Goal: Navigation & Orientation: Find specific page/section

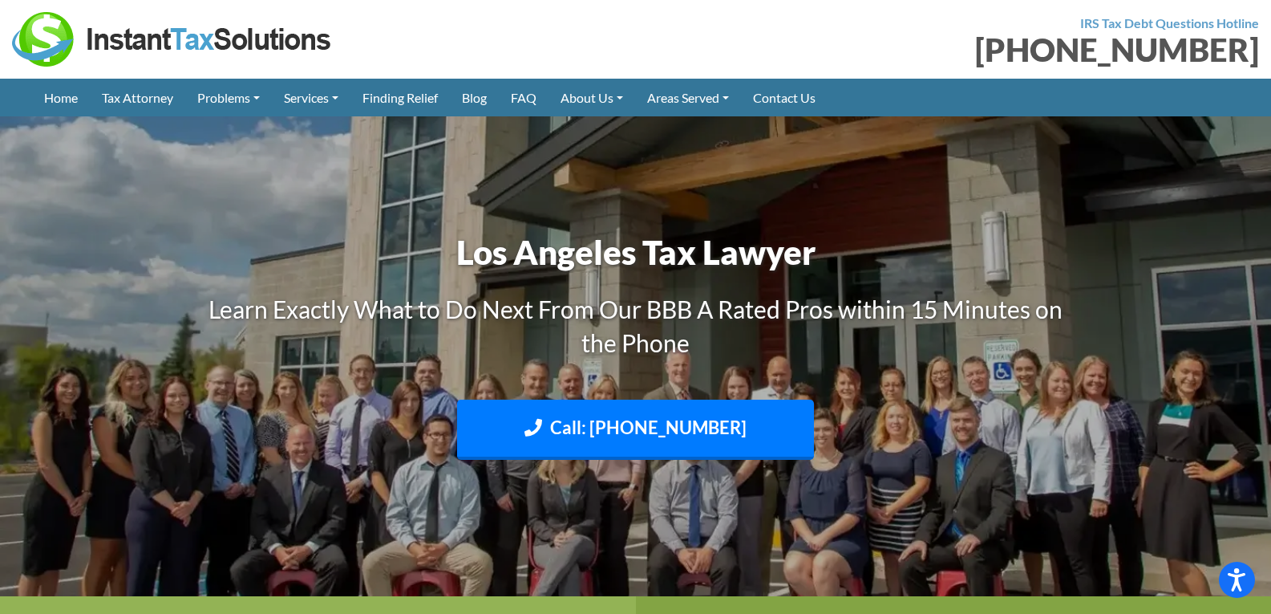
click at [814, 37] on div "323-675-2449" at bounding box center [954, 50] width 612 height 32
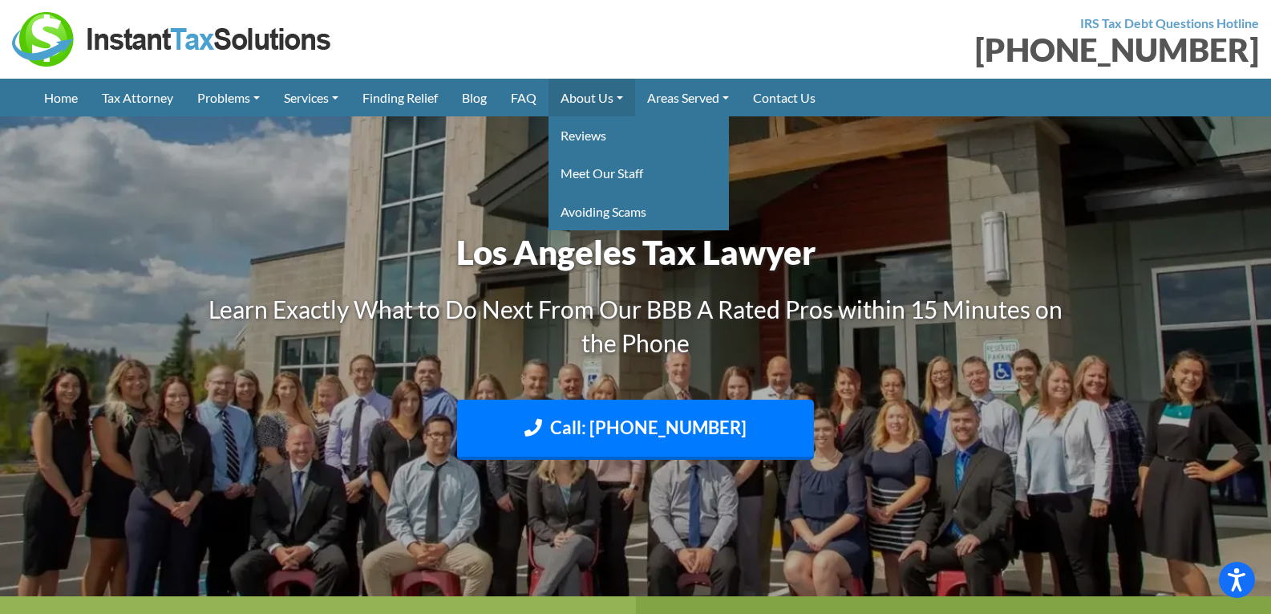
click at [604, 100] on link "About Us" at bounding box center [592, 98] width 87 height 38
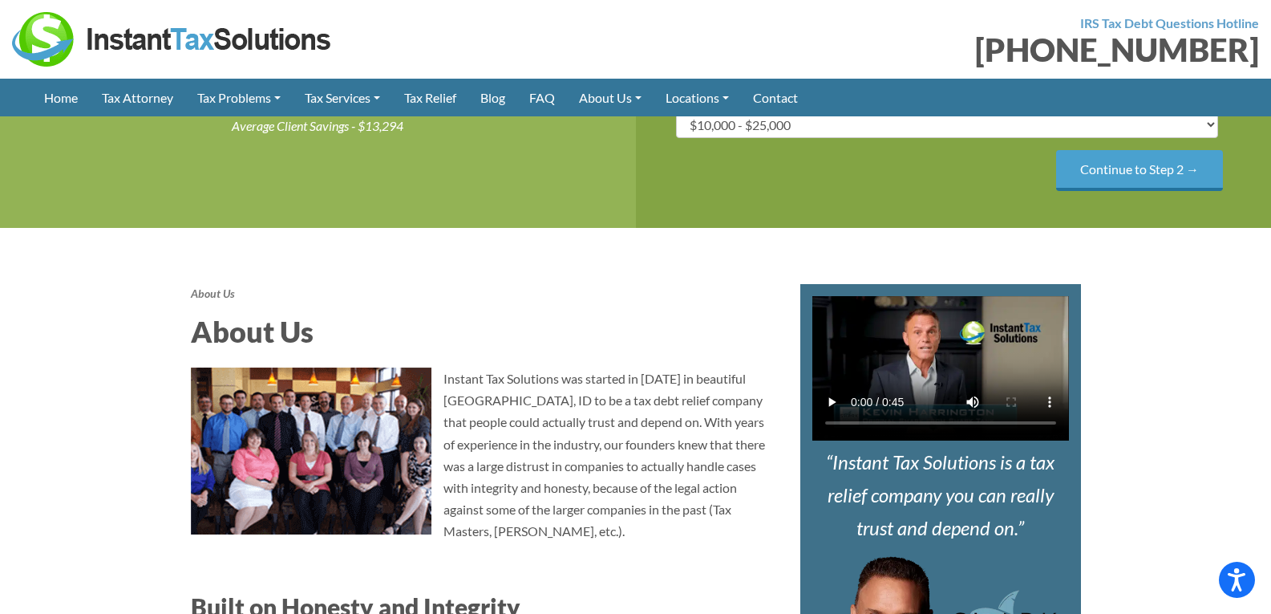
scroll to position [401, 0]
